Goal: Transaction & Acquisition: Purchase product/service

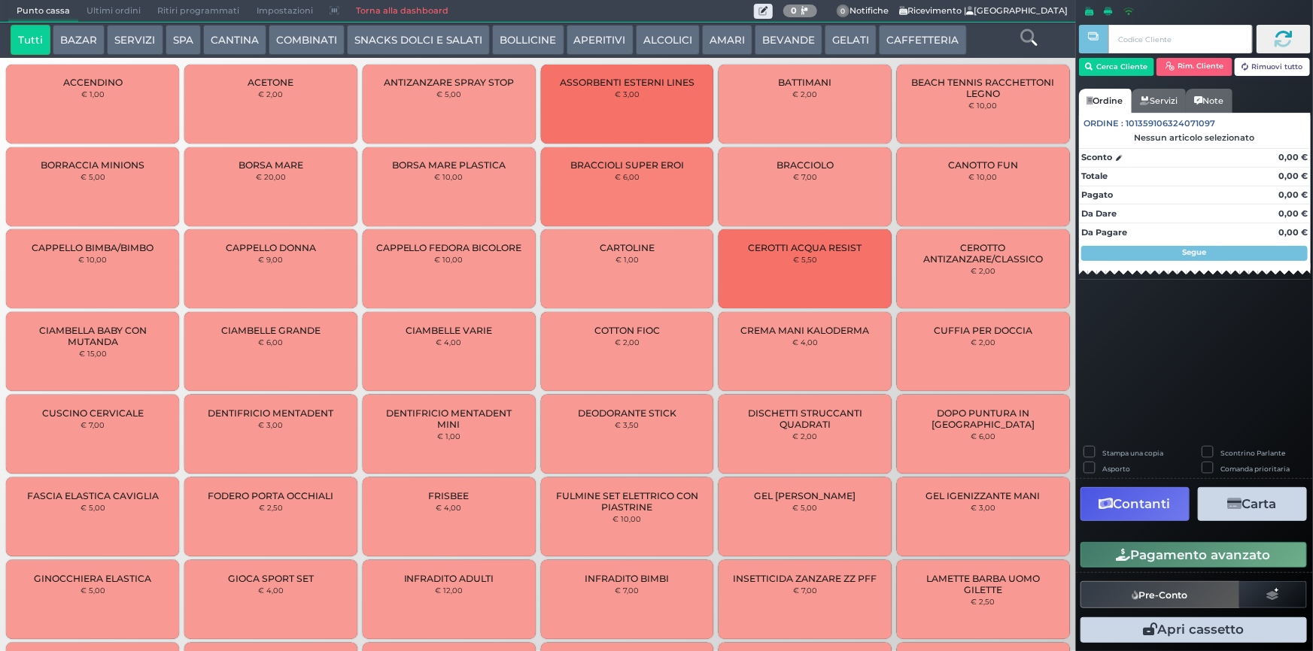
click at [843, 44] on button "GELATI" at bounding box center [851, 40] width 52 height 30
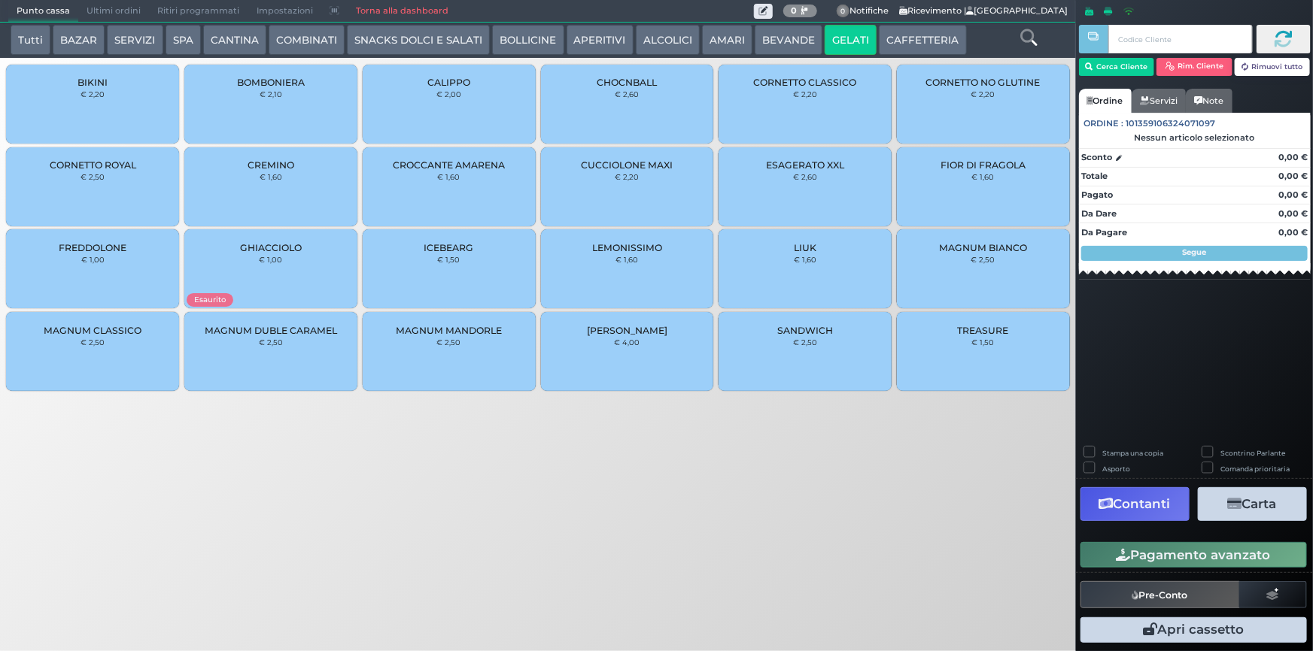
click at [966, 198] on div "FIOR DI FRAGOLA € 1,60" at bounding box center [983, 186] width 173 height 79
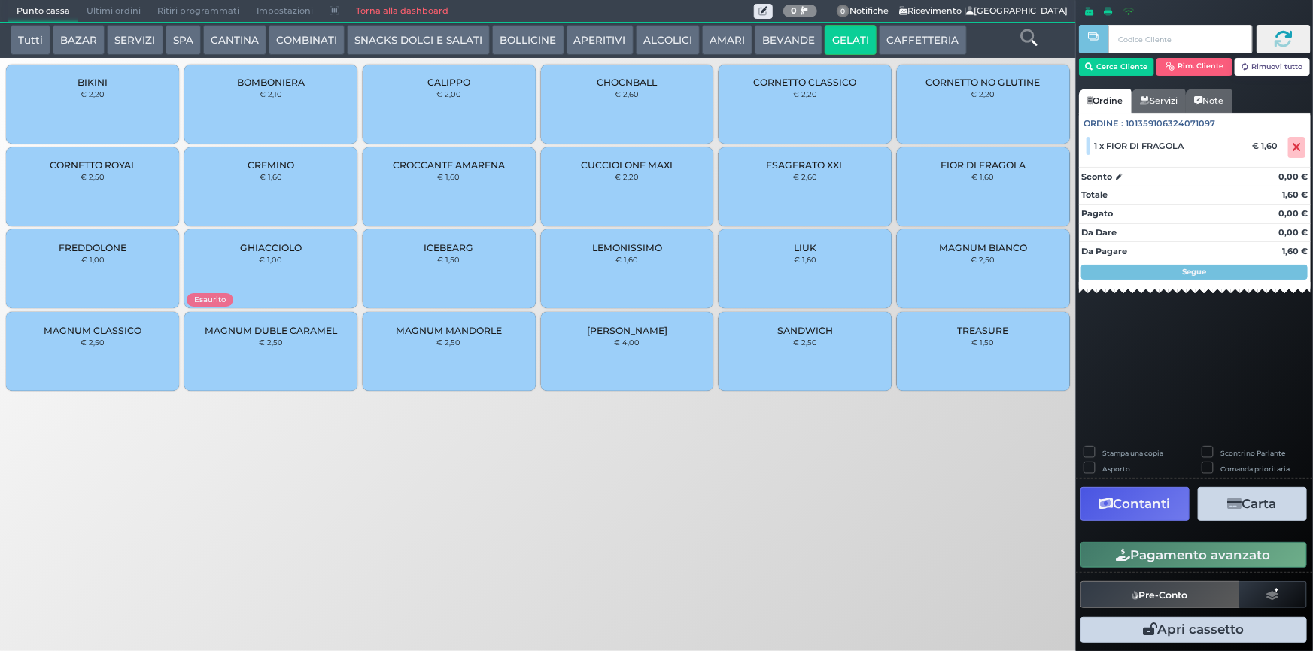
click at [1174, 551] on button "Pagamento avanzato" at bounding box center [1193, 555] width 226 height 26
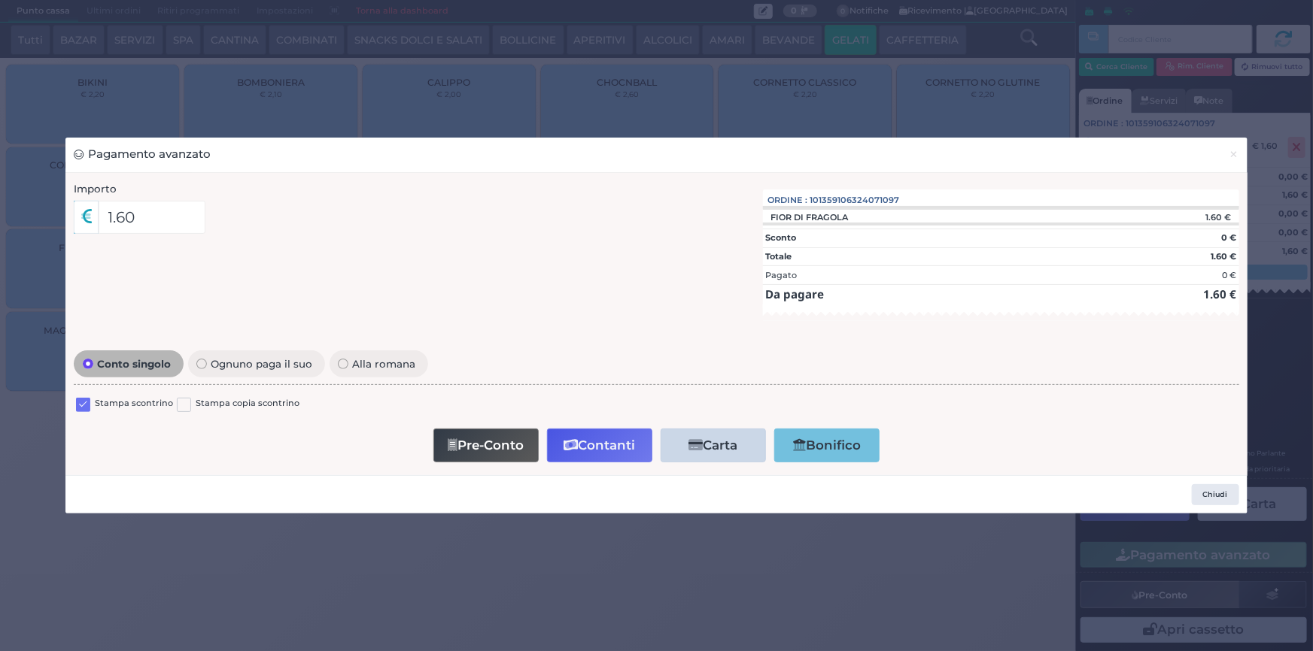
click at [84, 401] on label at bounding box center [83, 405] width 14 height 14
click at [0, 0] on input "checkbox" at bounding box center [0, 0] width 0 height 0
click at [592, 439] on button "Contanti" at bounding box center [599, 446] width 105 height 34
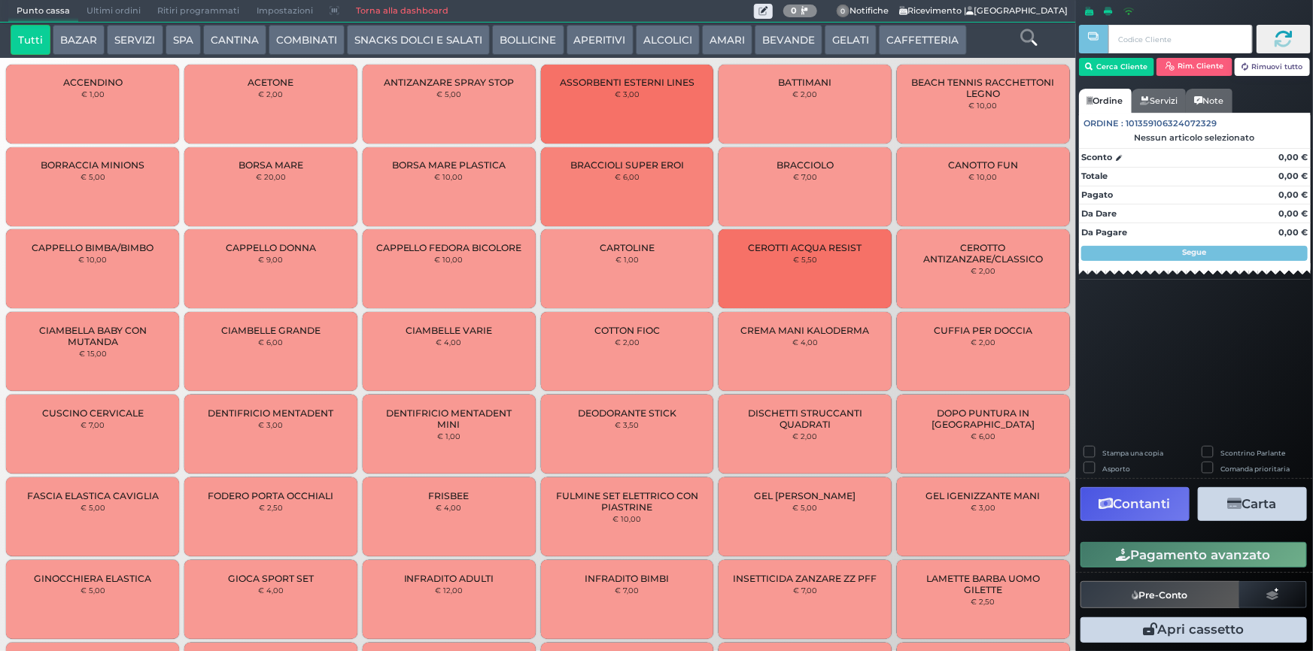
click at [104, 11] on span "Ultimi ordini" at bounding box center [113, 11] width 71 height 21
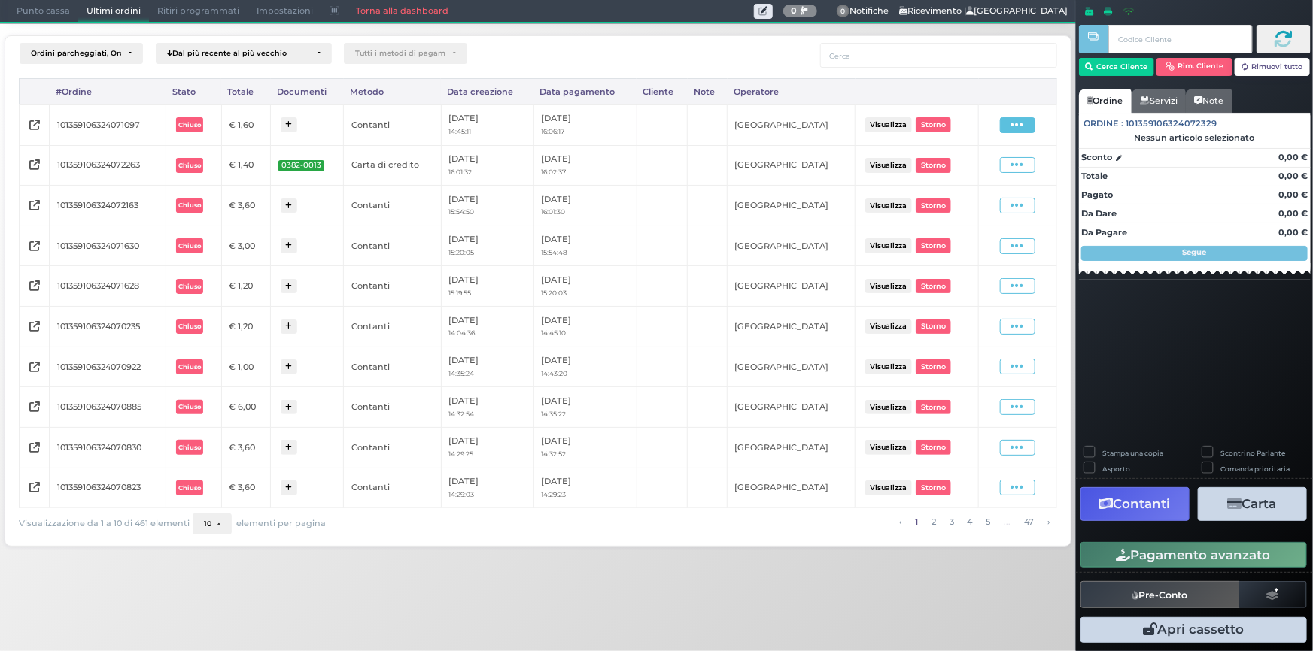
click at [1021, 128] on icon at bounding box center [1017, 125] width 13 height 14
click at [988, 170] on span "Ristampa Pre-Conto" at bounding box center [984, 169] width 62 height 26
click at [23, 16] on span "Punto cassa" at bounding box center [43, 11] width 70 height 21
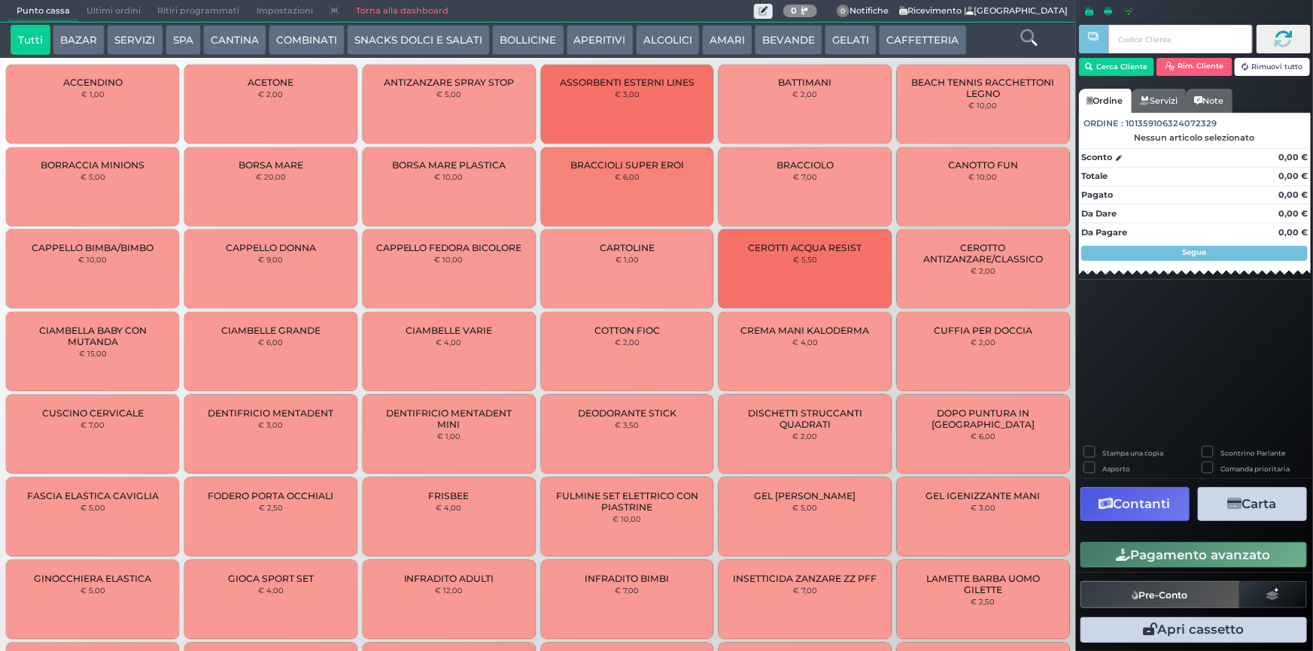
click at [804, 37] on button "BEVANDE" at bounding box center [789, 40] width 68 height 30
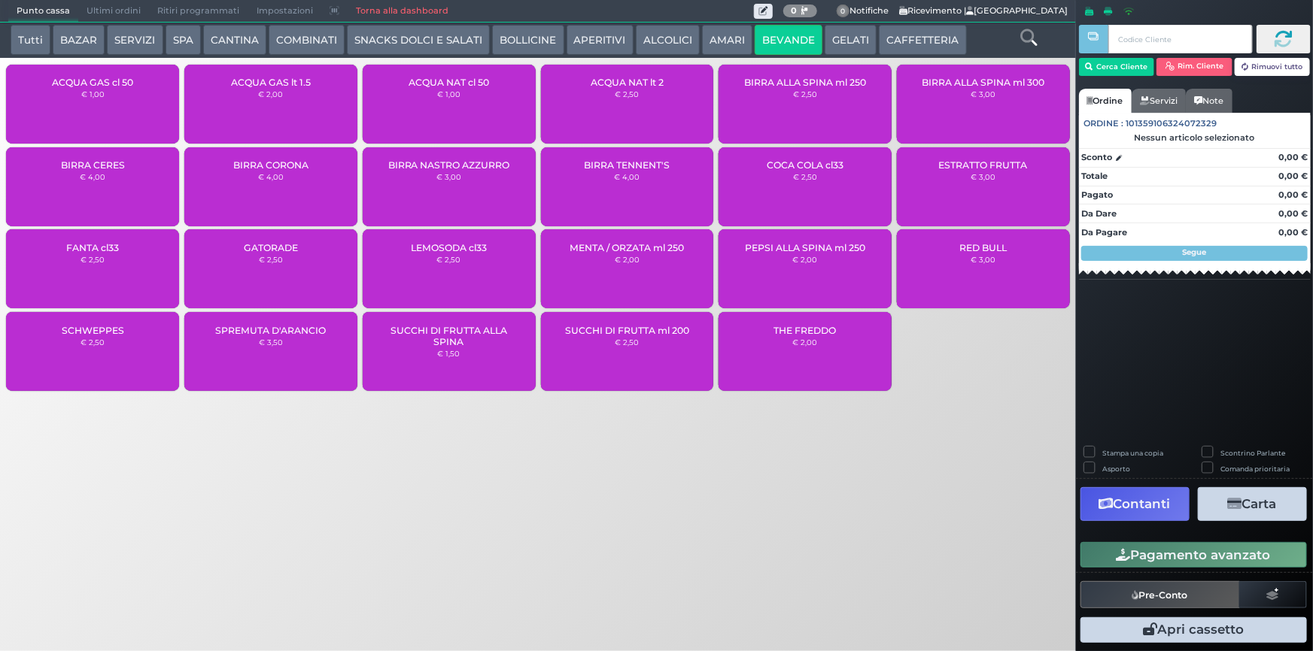
click at [95, 113] on div "ACQUA GAS cl 50 € 1,00" at bounding box center [92, 104] width 173 height 79
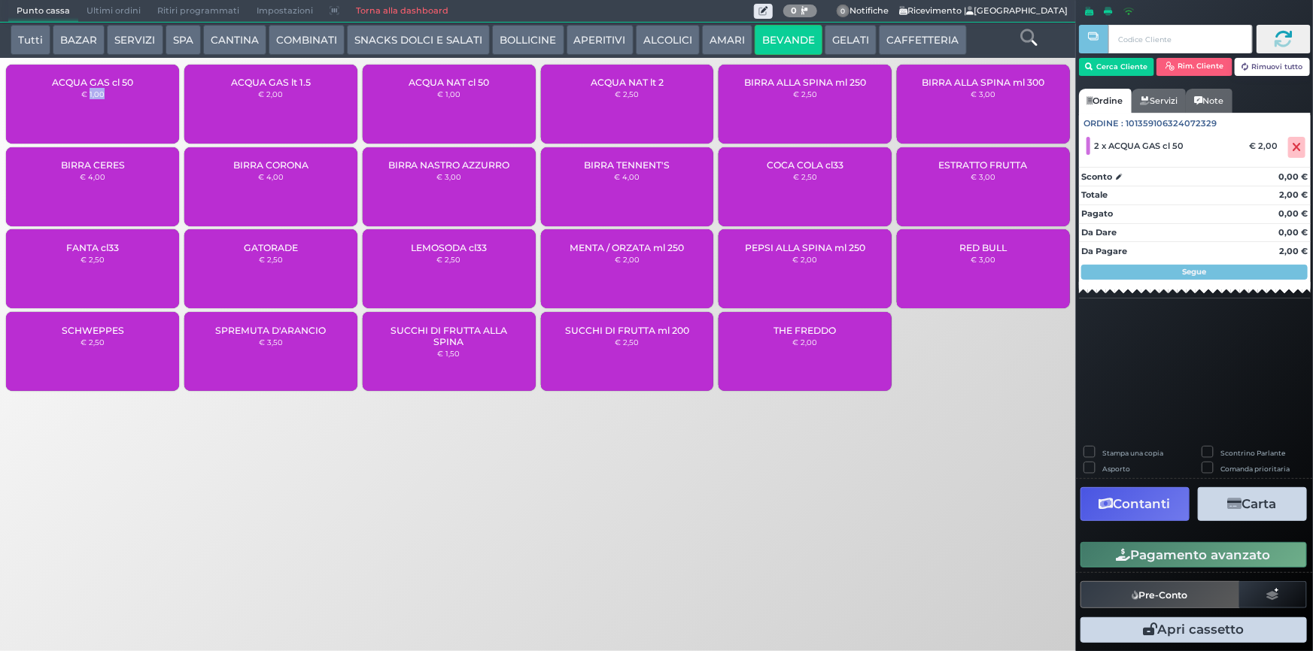
click at [1174, 562] on button "Pagamento avanzato" at bounding box center [1193, 555] width 226 height 26
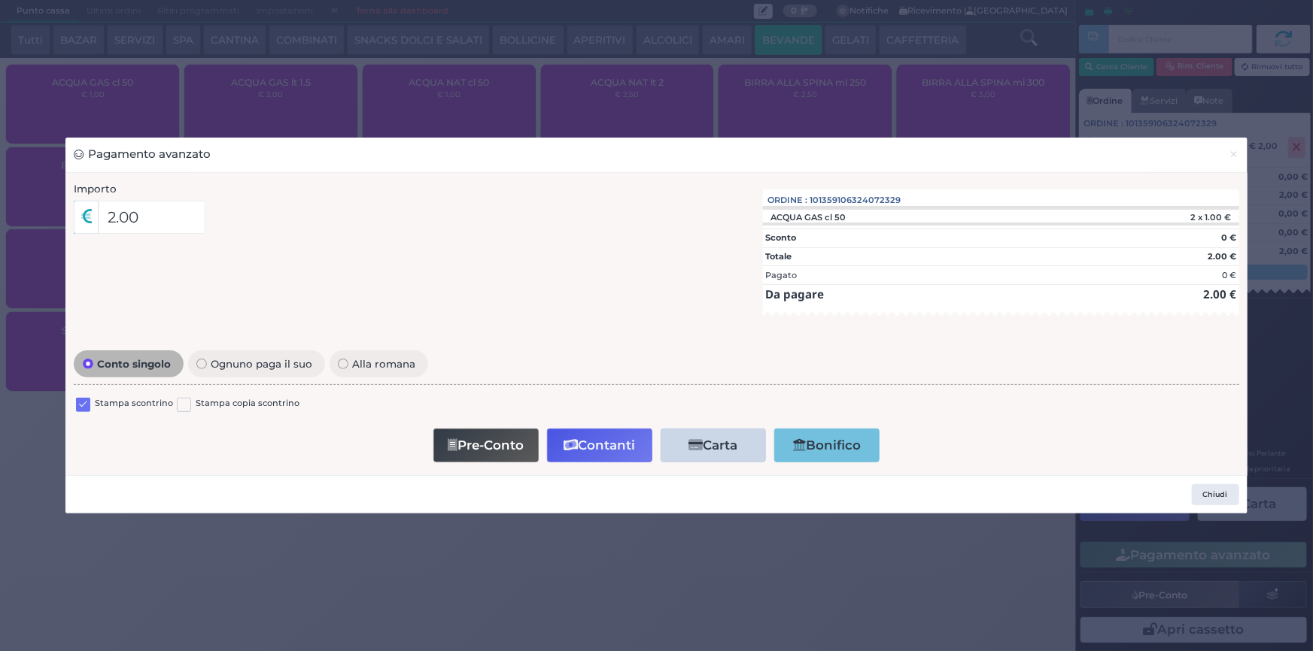
click at [82, 408] on label at bounding box center [83, 405] width 14 height 14
click at [0, 0] on input "checkbox" at bounding box center [0, 0] width 0 height 0
click at [616, 451] on button "Contanti" at bounding box center [599, 446] width 105 height 34
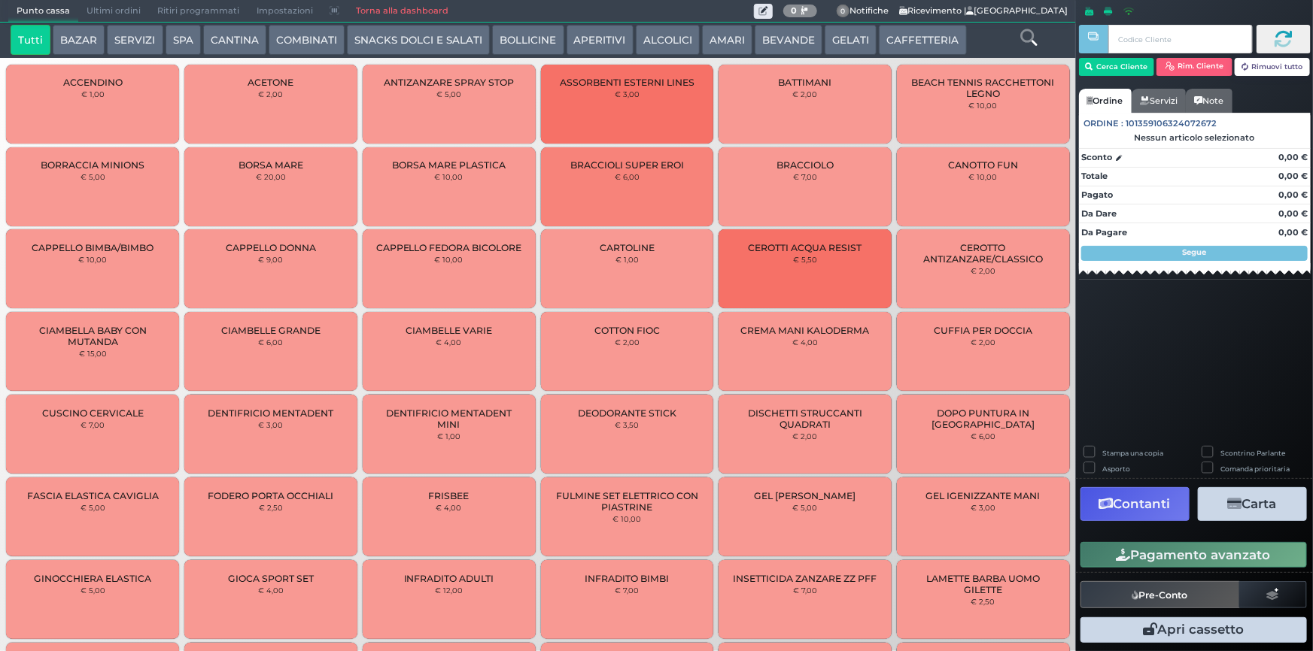
click at [105, 8] on span "Ultimi ordini" at bounding box center [113, 11] width 71 height 21
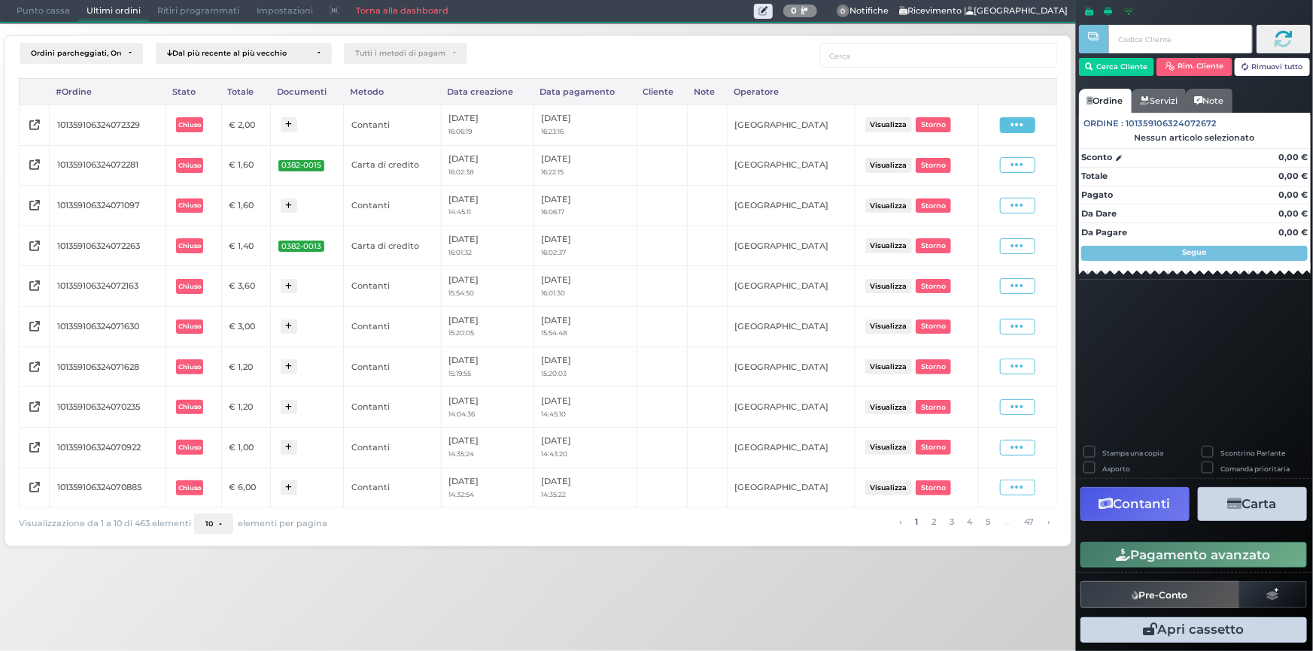
click at [1010, 122] on span at bounding box center [1017, 125] width 35 height 16
click at [988, 163] on span "Ristampa Pre-Conto" at bounding box center [984, 169] width 62 height 26
click at [53, 6] on span "Punto cassa" at bounding box center [43, 11] width 70 height 21
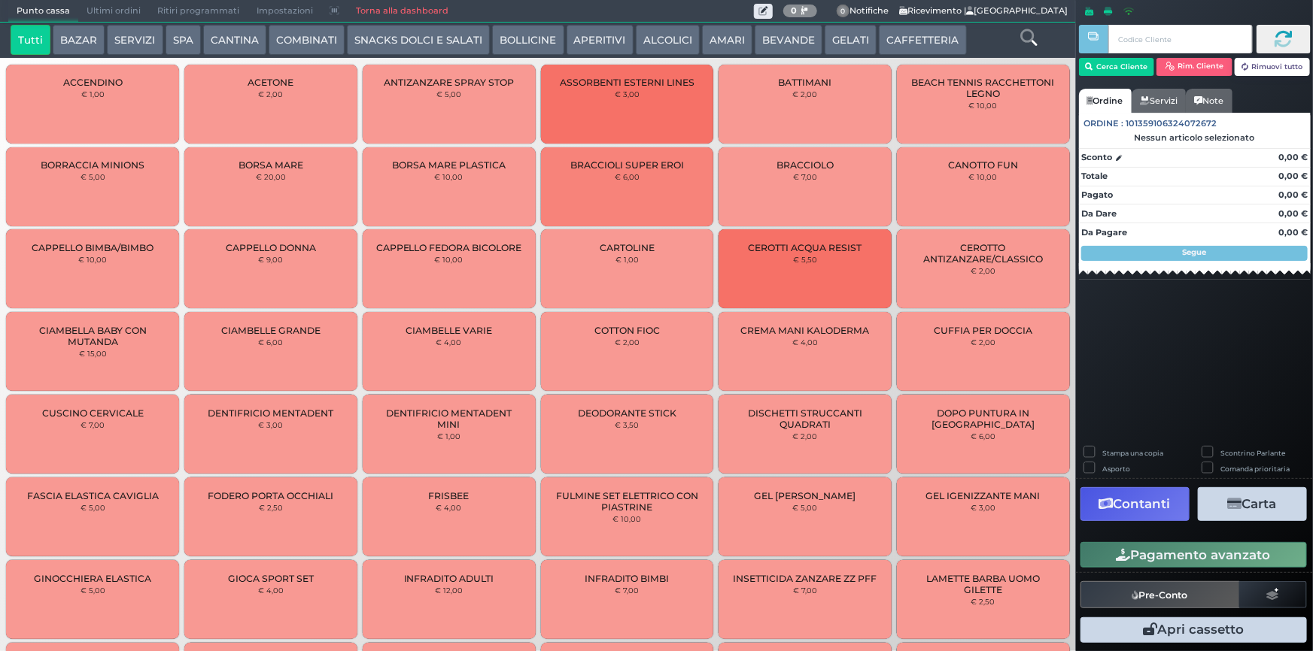
click at [117, 43] on button "SERVIZI" at bounding box center [135, 40] width 56 height 30
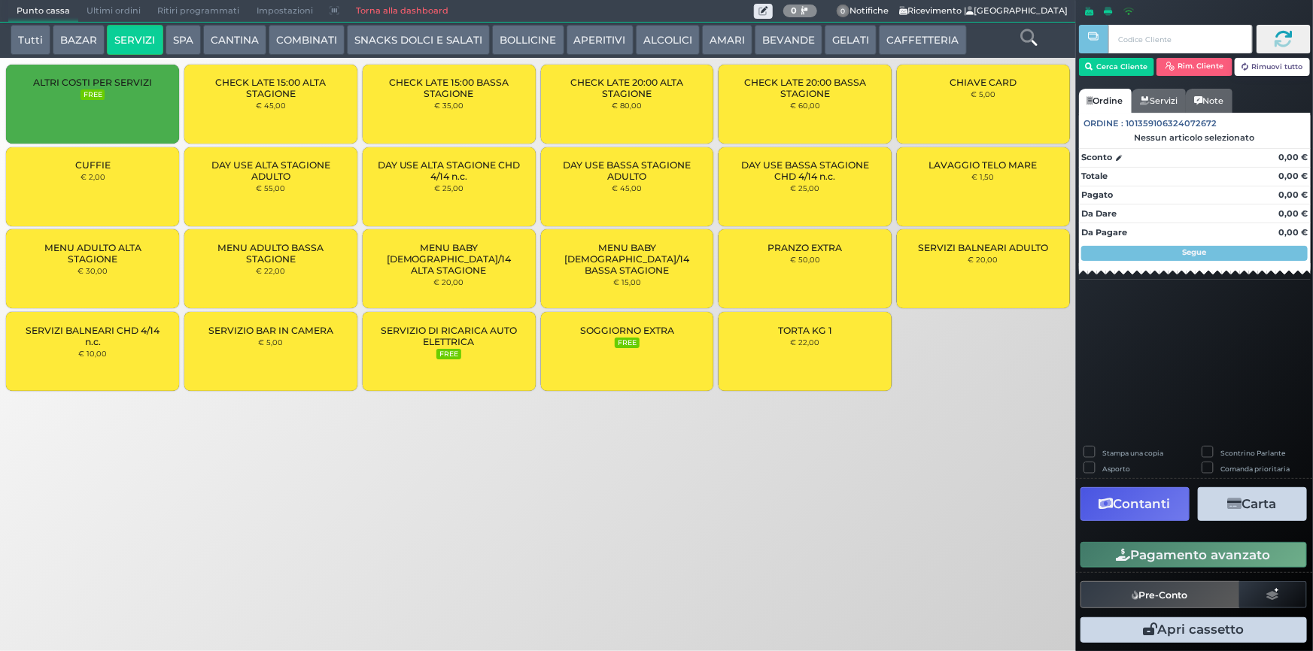
click at [197, 39] on button "SPA" at bounding box center [183, 40] width 35 height 30
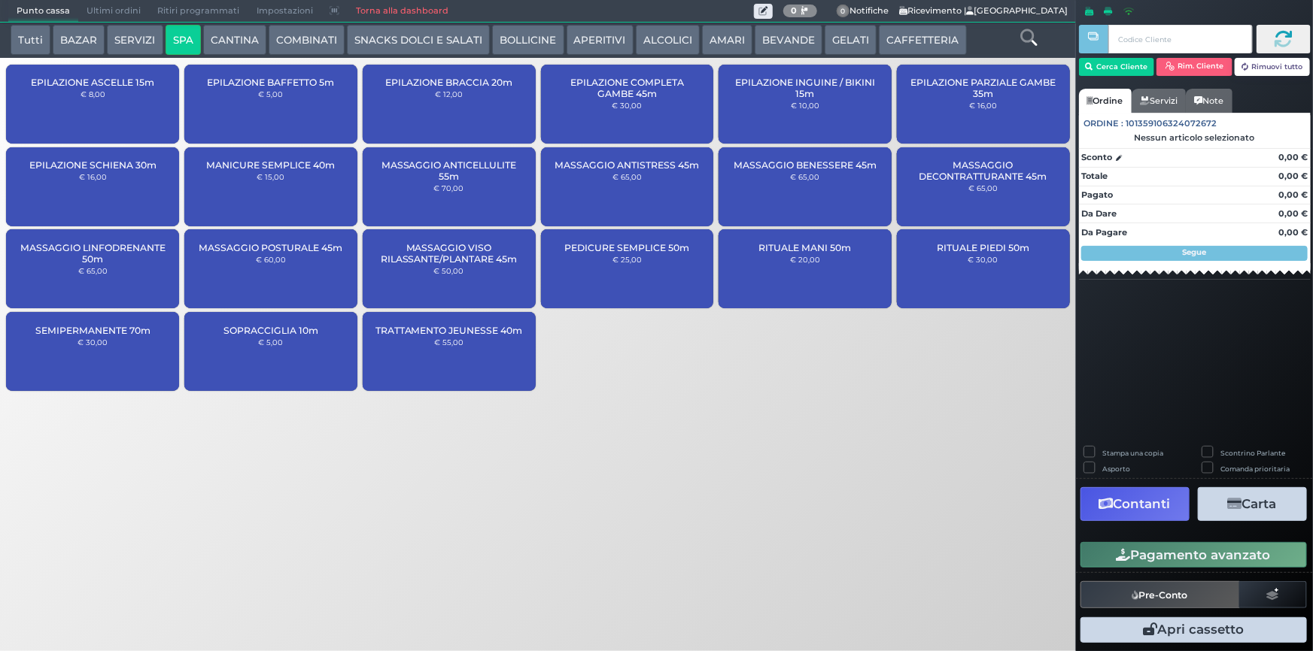
click at [925, 45] on button "CAFFETTERIA" at bounding box center [922, 40] width 87 height 30
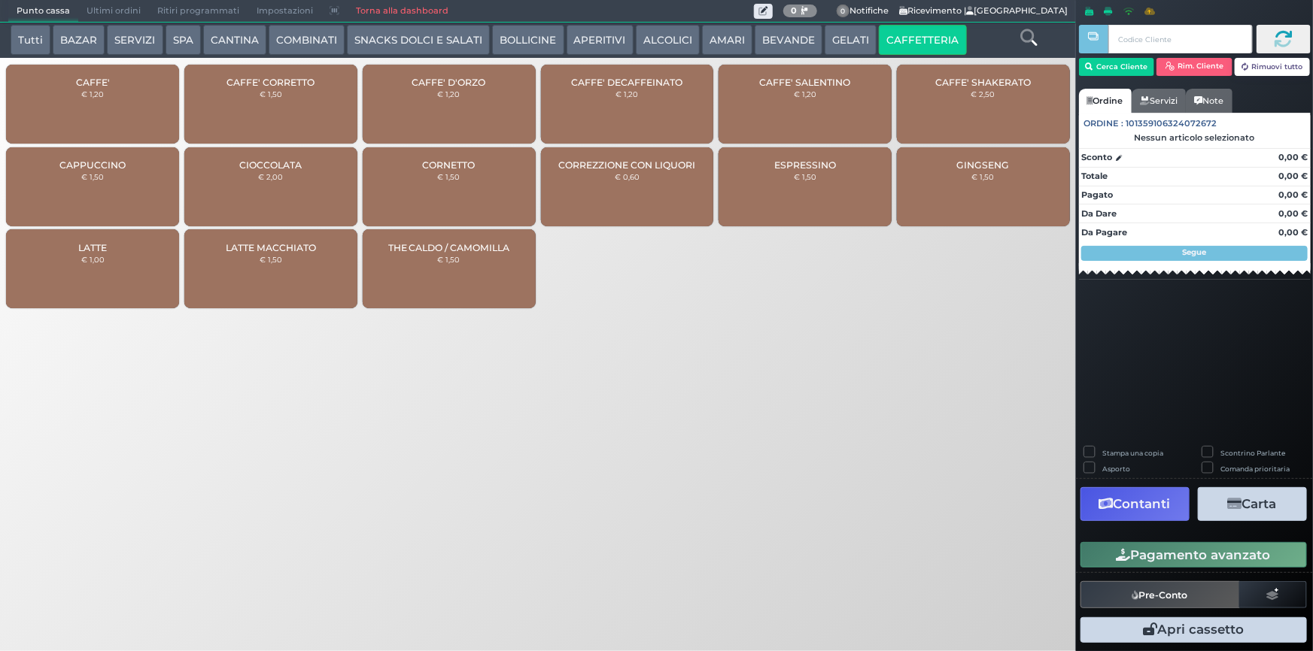
click at [99, 90] on small "€ 1,20" at bounding box center [92, 94] width 23 height 9
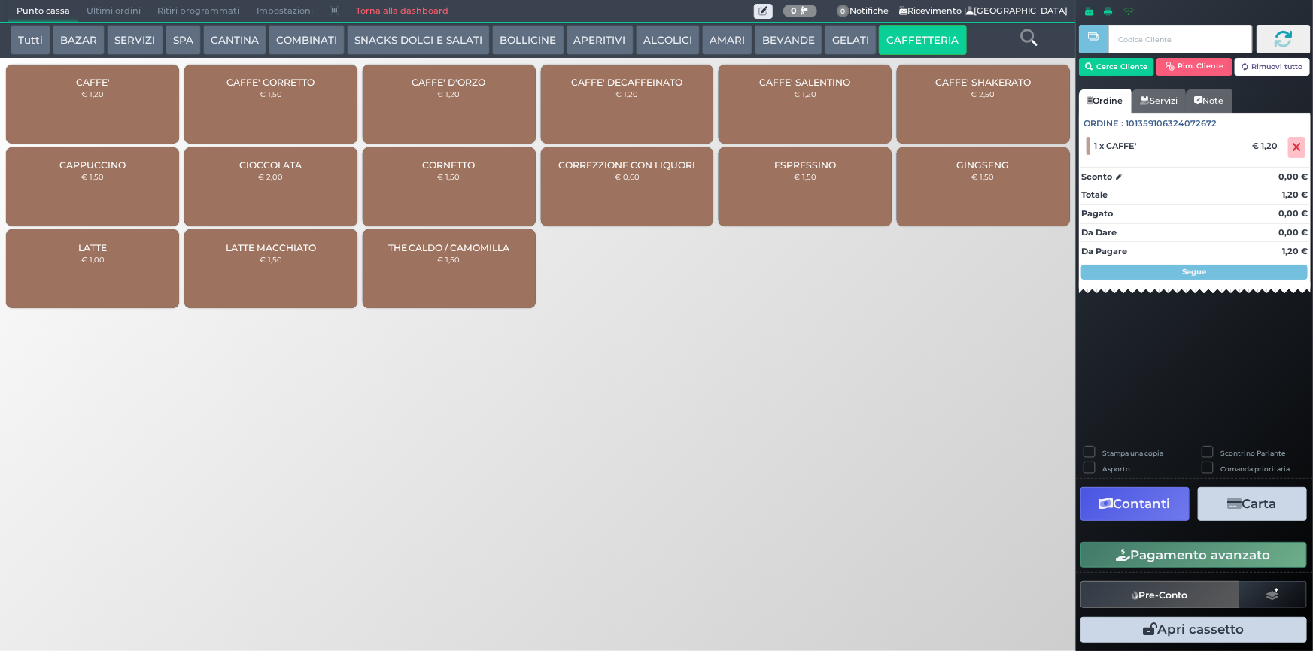
click at [1195, 554] on button "Pagamento avanzato" at bounding box center [1193, 555] width 226 height 26
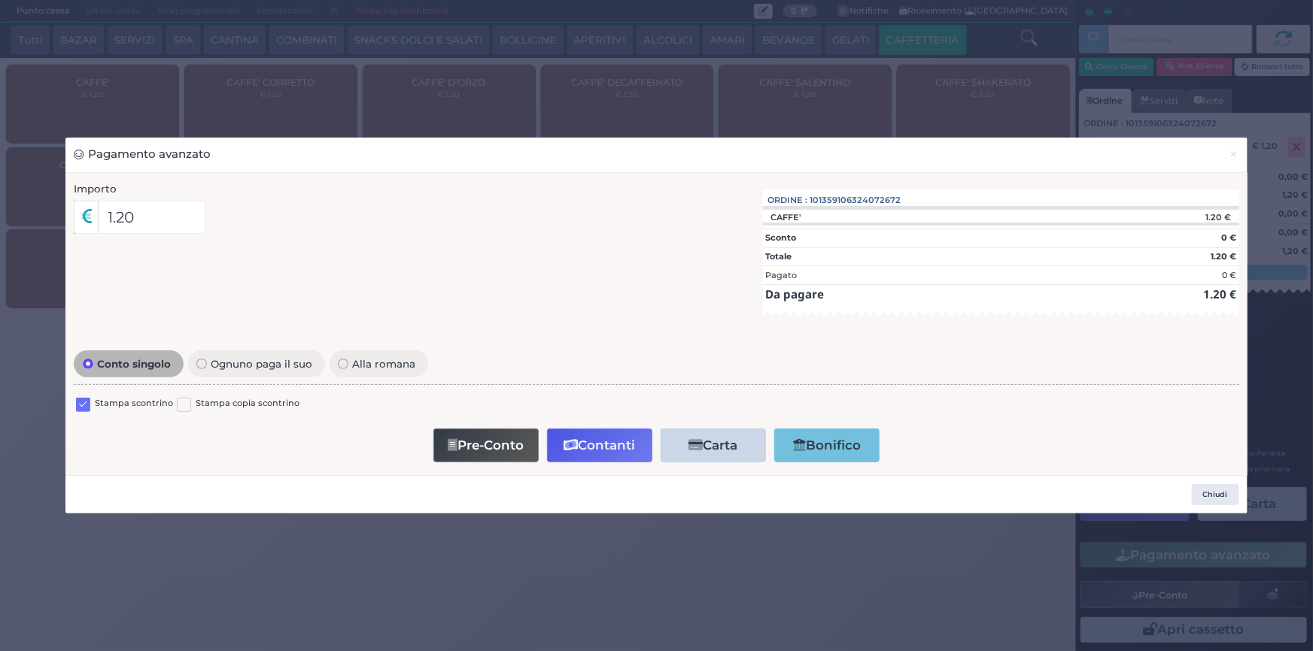
click at [90, 399] on label at bounding box center [83, 405] width 14 height 14
click at [0, 0] on input "checkbox" at bounding box center [0, 0] width 0 height 0
click at [619, 451] on button "Contanti" at bounding box center [599, 446] width 105 height 34
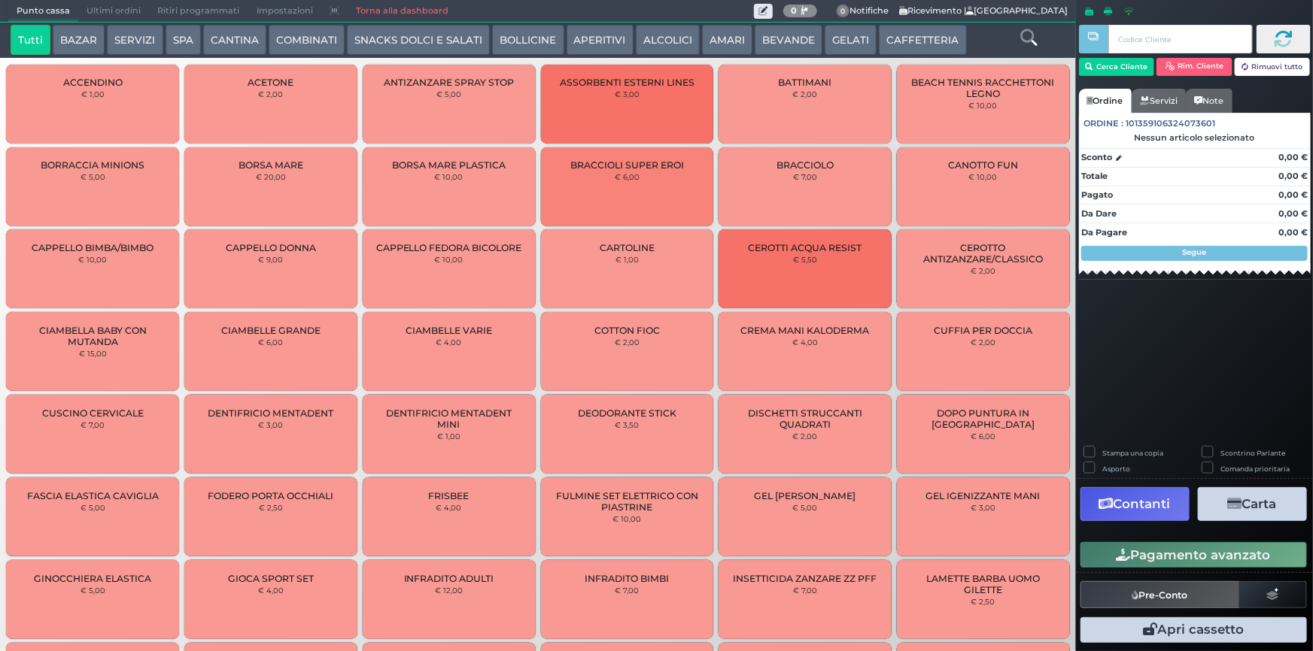
click at [118, 4] on span "Ultimi ordini" at bounding box center [113, 11] width 71 height 21
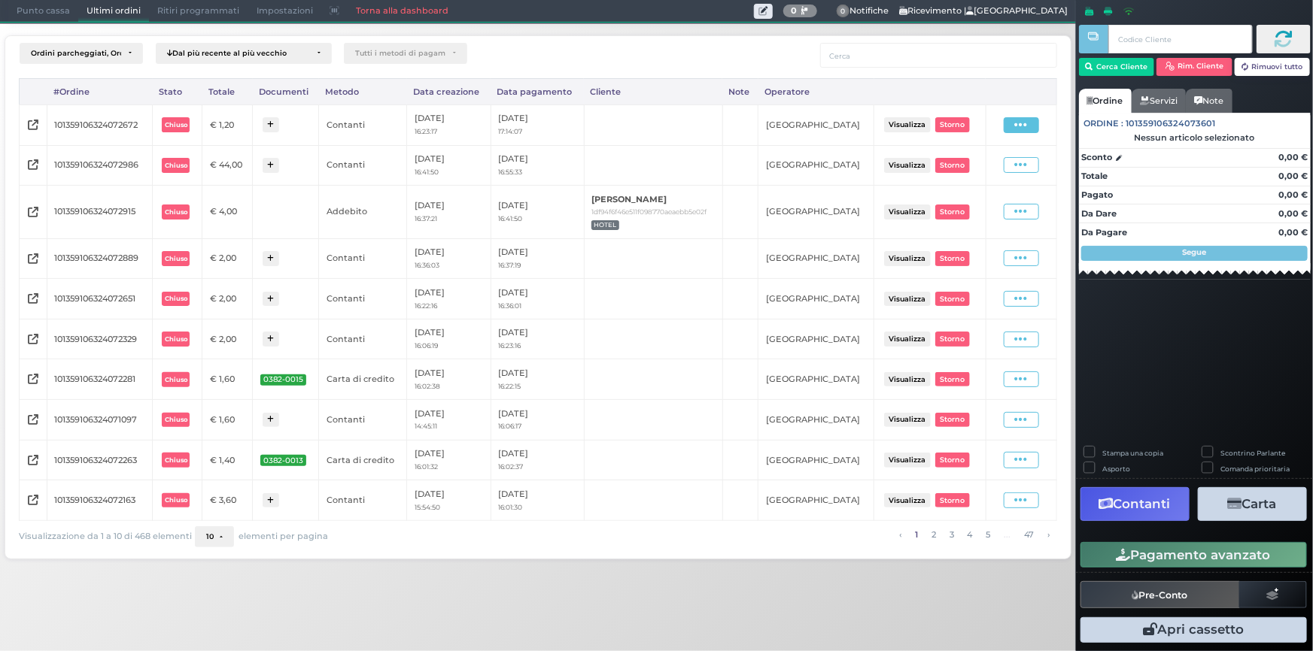
click at [1028, 124] on span at bounding box center [1021, 125] width 35 height 16
click at [967, 177] on span "Ristampa Pre-Conto" at bounding box center [989, 169] width 62 height 26
click at [57, 13] on span "Punto cassa" at bounding box center [43, 11] width 70 height 21
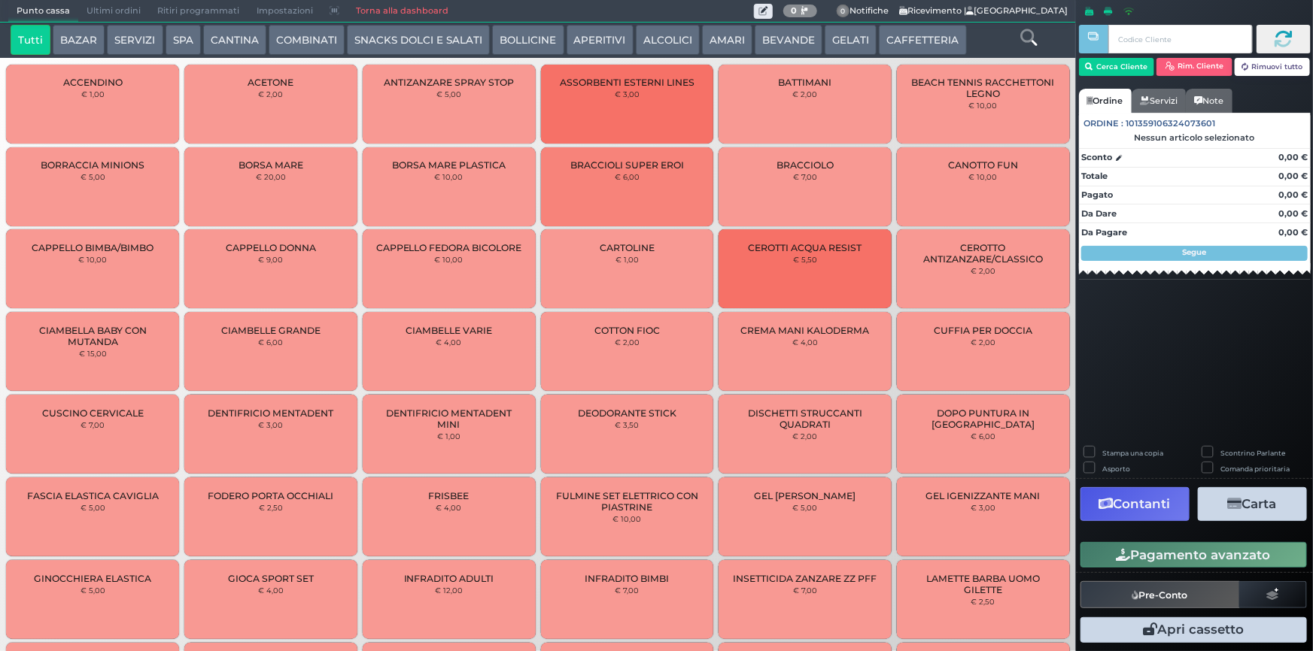
click at [178, 38] on button "SPA" at bounding box center [183, 40] width 35 height 30
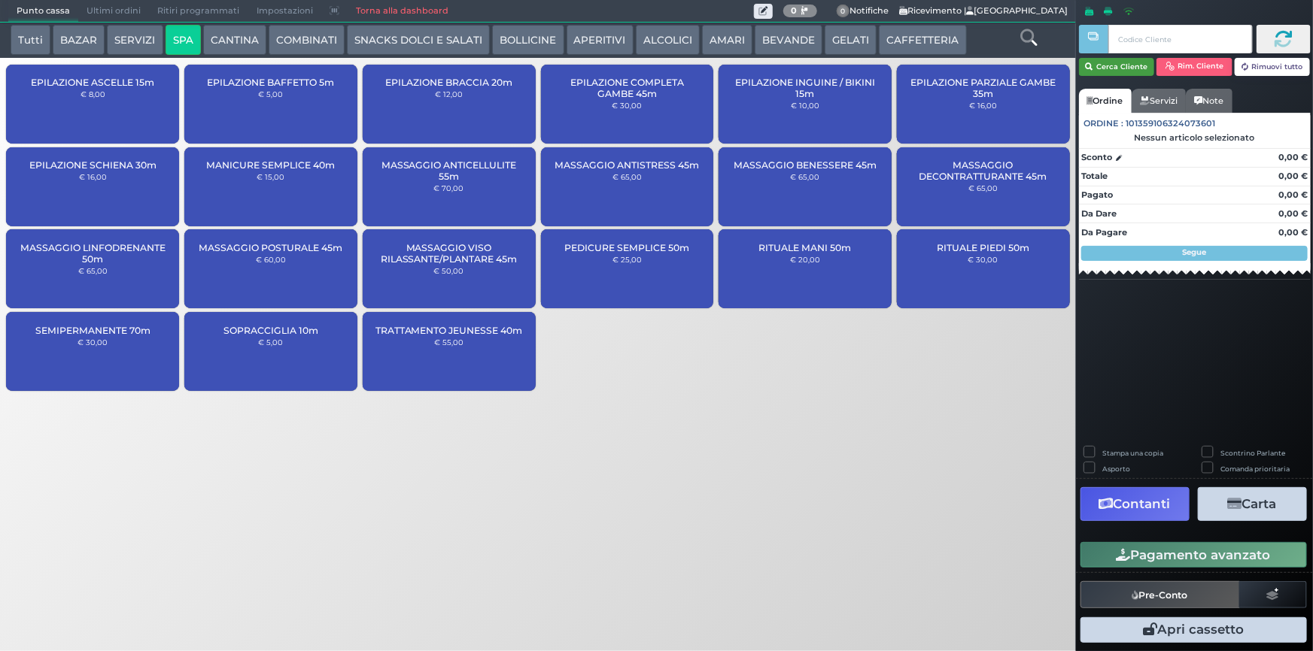
click at [1117, 68] on button "Cerca Cliente" at bounding box center [1117, 67] width 76 height 18
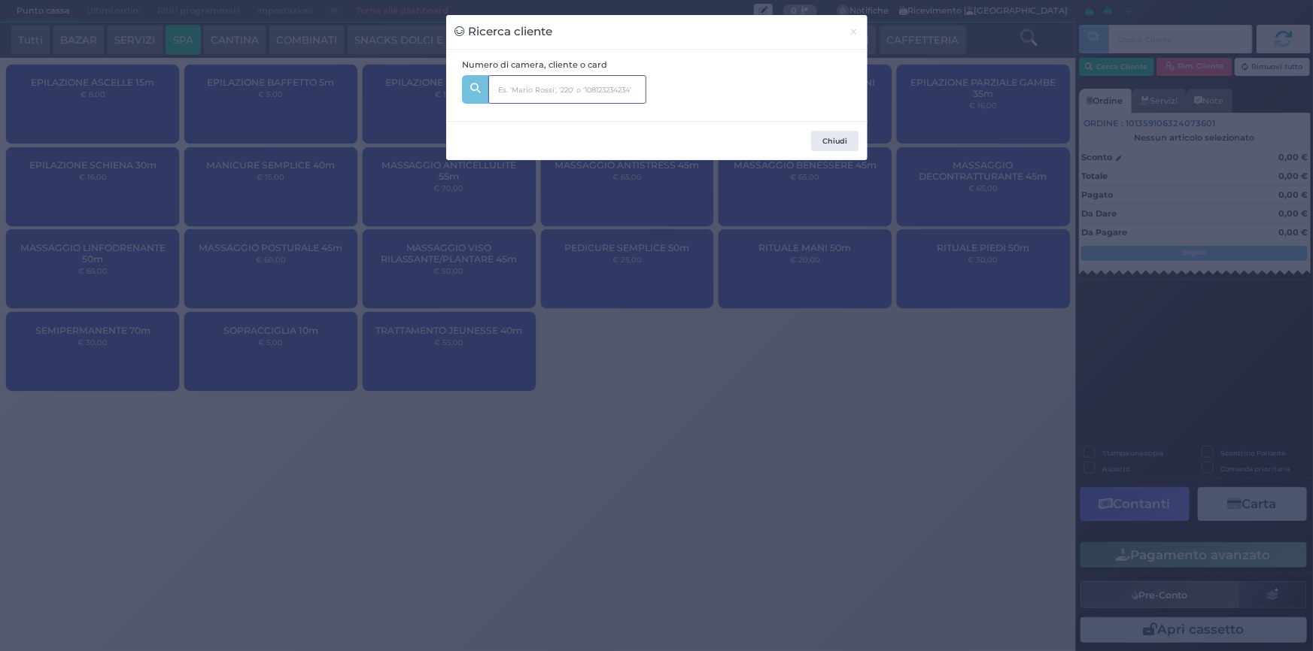
click at [589, 91] on input "text" at bounding box center [567, 89] width 158 height 29
type input "353"
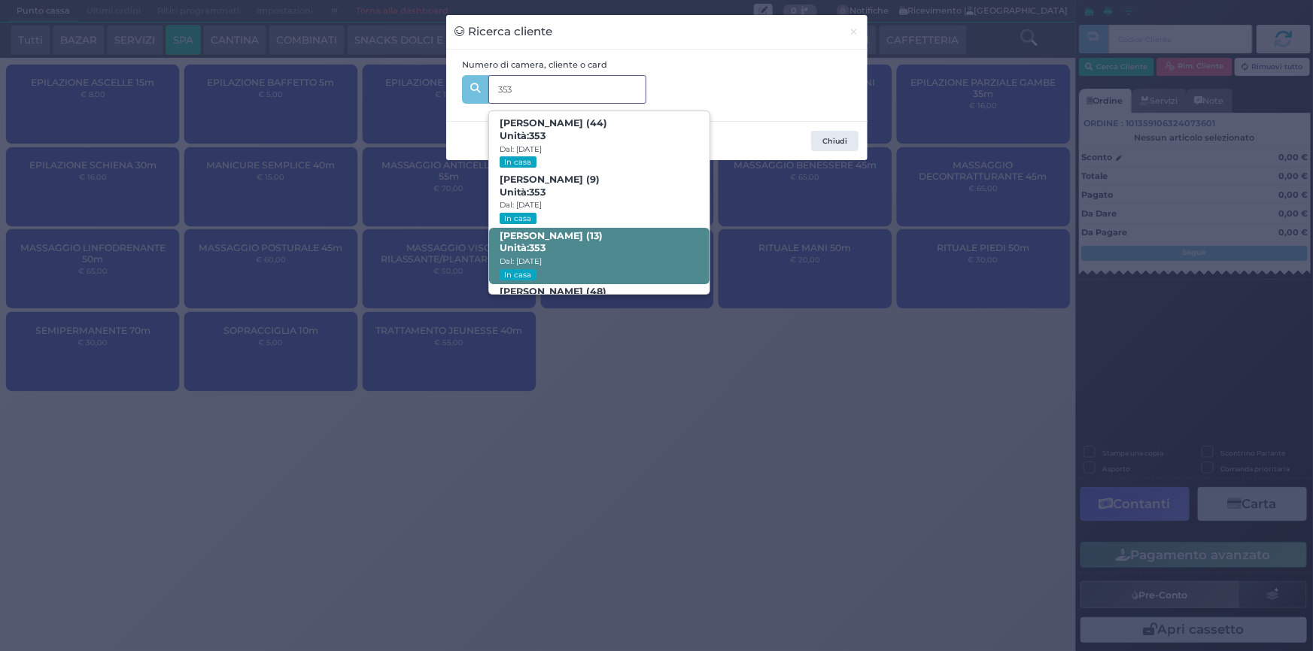
scroll to position [71, 0]
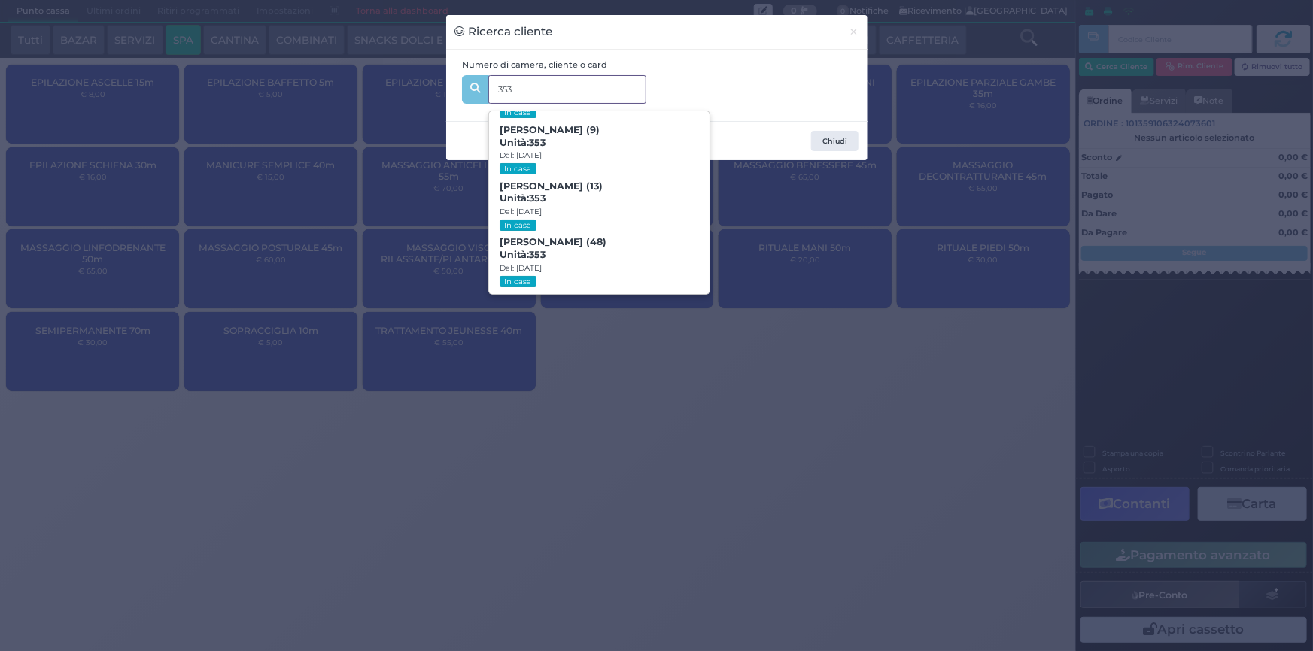
click at [564, 252] on span "Michele Sabadini (48) Unità: 353 Dal: 06/09/2025 In casa" at bounding box center [599, 263] width 220 height 56
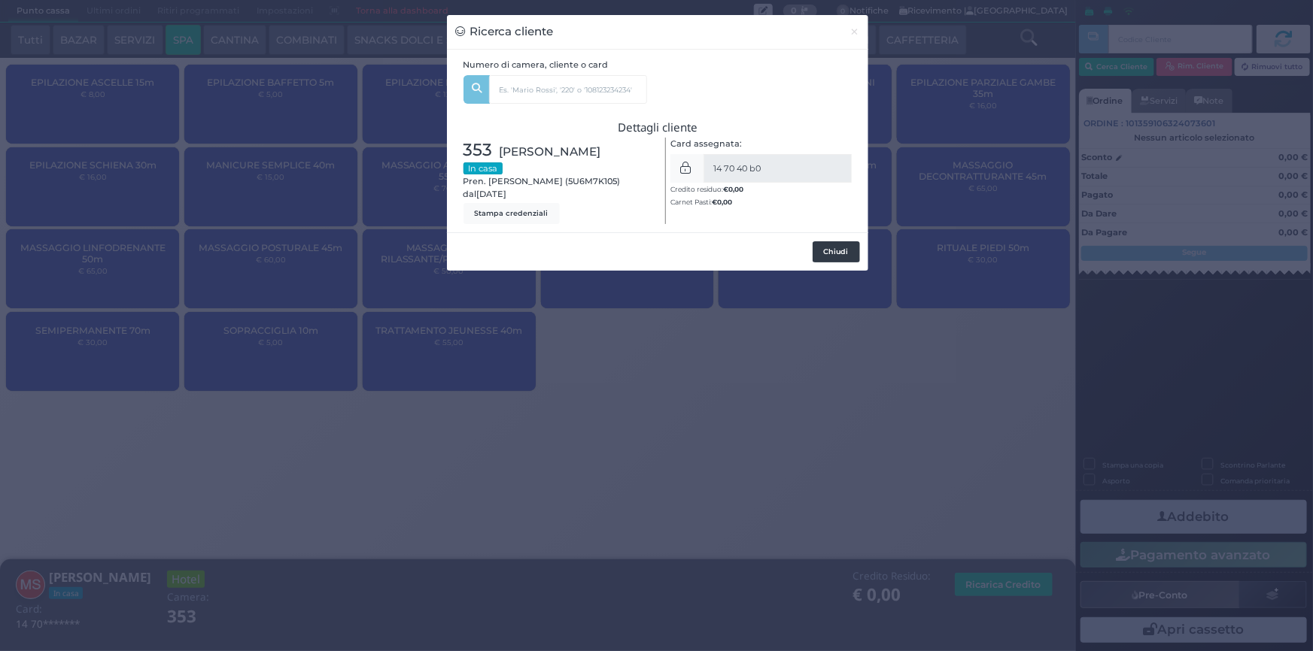
click at [824, 251] on button "Chiudi" at bounding box center [835, 251] width 47 height 21
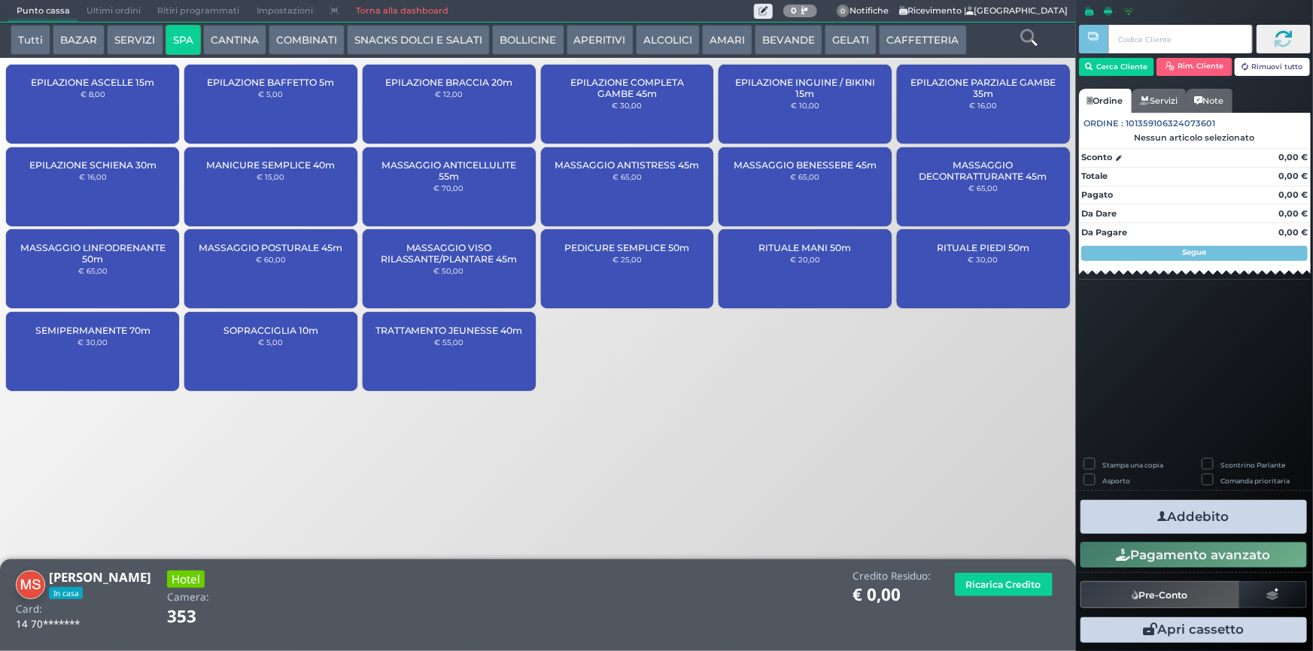
click at [967, 192] on div "MASSAGGIO DECONTRATTURANTE 45m € 65,00" at bounding box center [983, 186] width 173 height 79
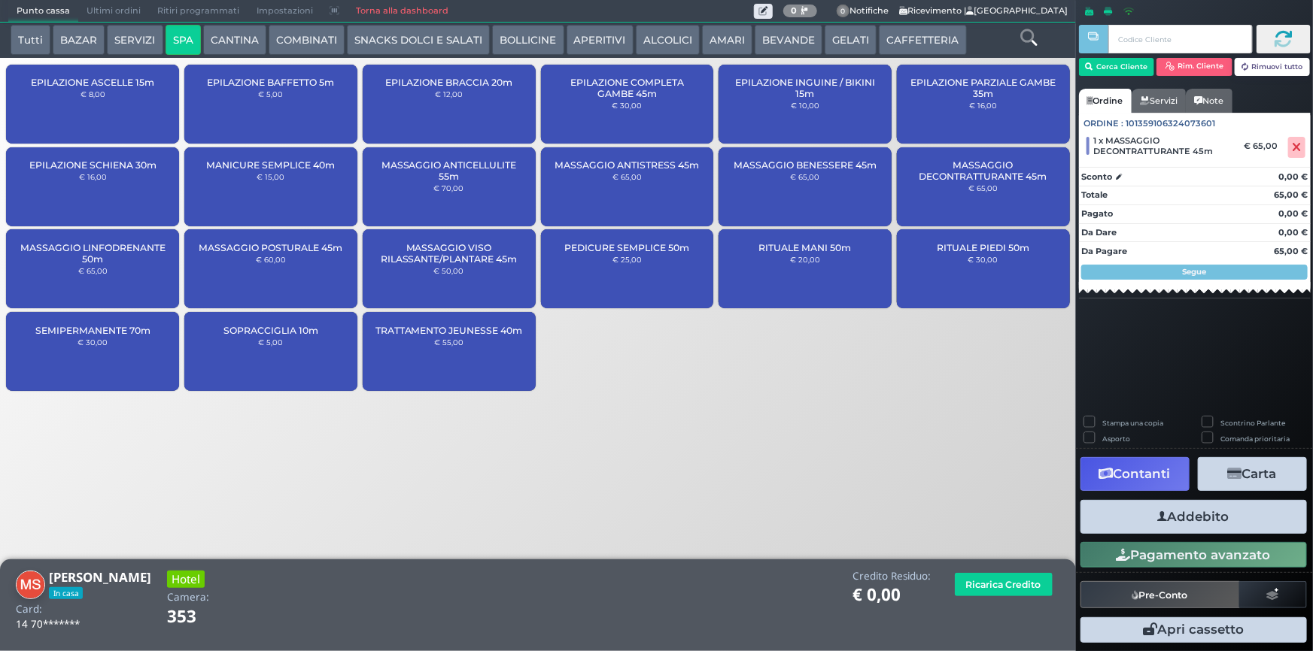
click at [1168, 518] on button "Addebito" at bounding box center [1193, 517] width 226 height 34
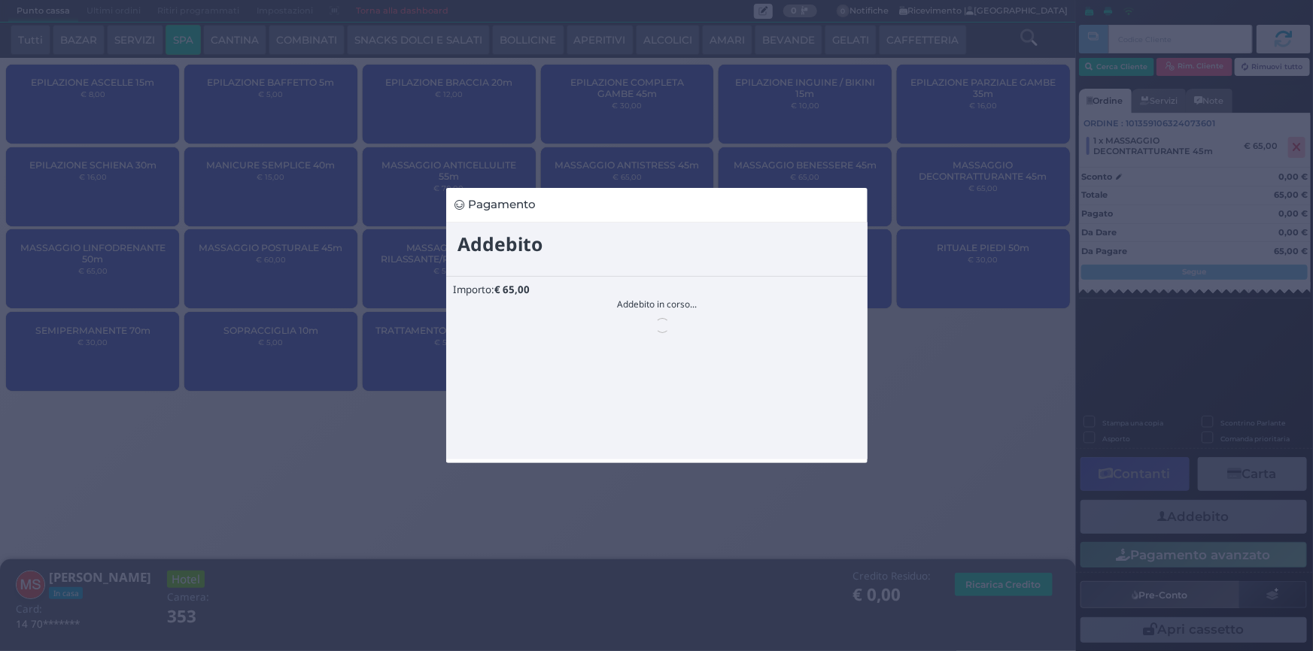
scroll to position [0, 0]
